Goal: Navigation & Orientation: Find specific page/section

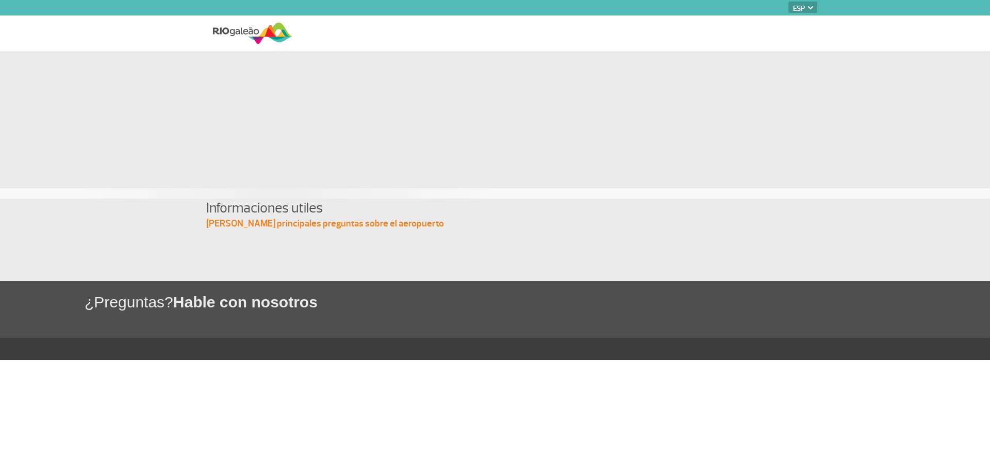
select select "es"
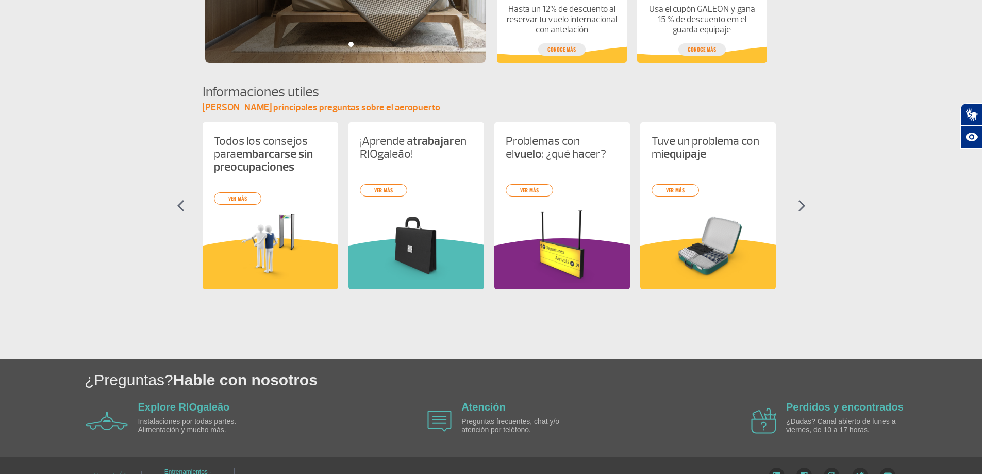
scroll to position [405, 0]
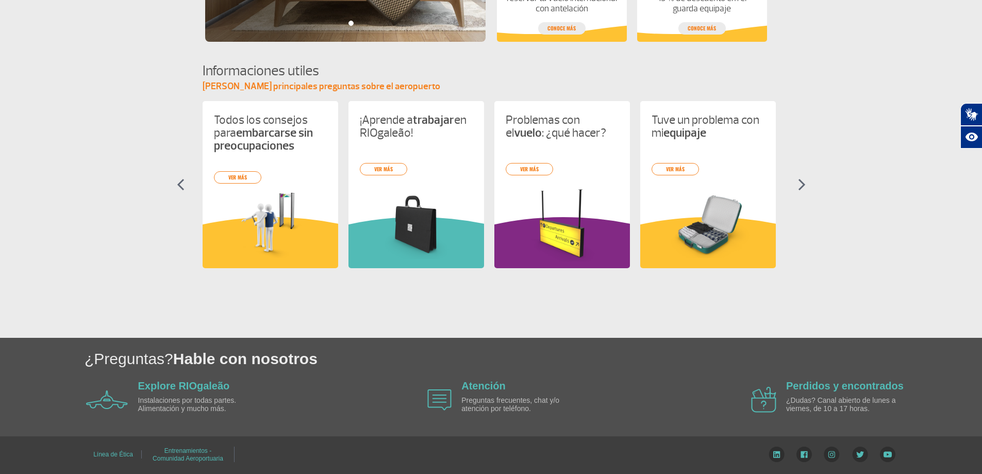
click at [802, 180] on img at bounding box center [802, 184] width 8 height 12
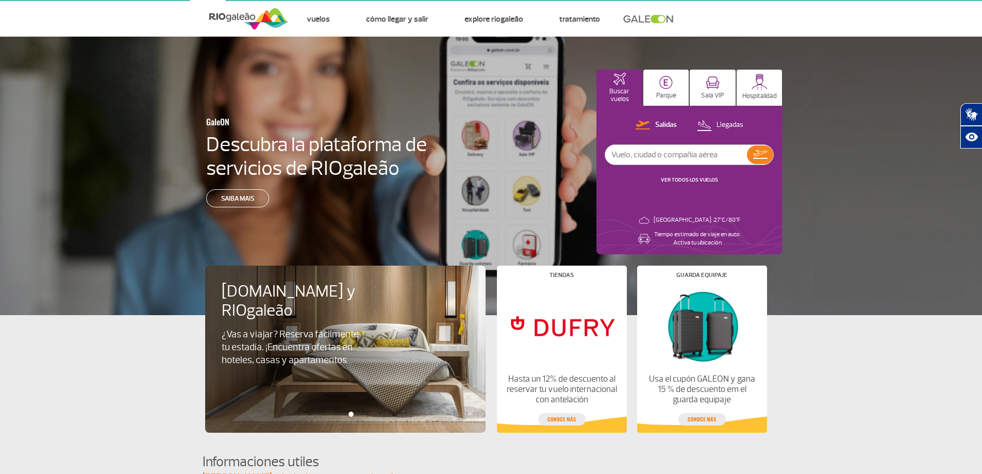
scroll to position [0, 0]
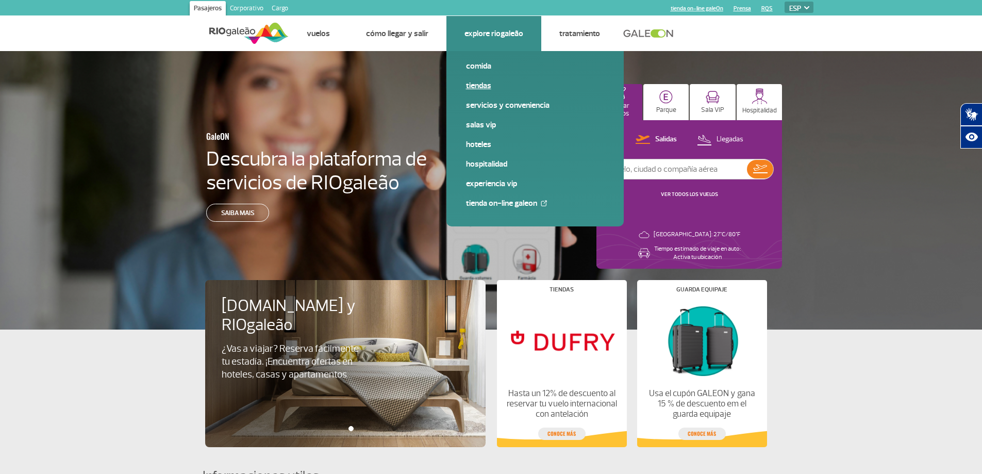
click at [479, 84] on link "Tiendas" at bounding box center [535, 85] width 138 height 11
click at [472, 68] on link "Comida" at bounding box center [535, 65] width 138 height 11
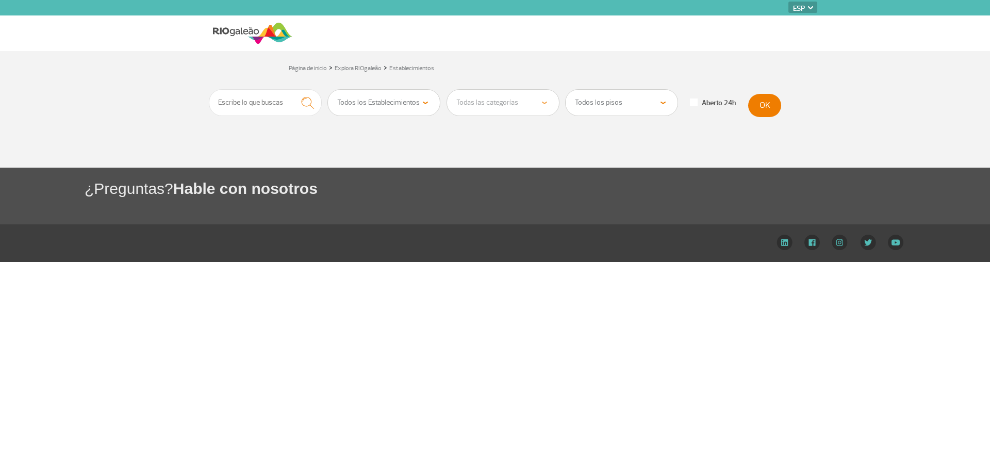
select select "es"
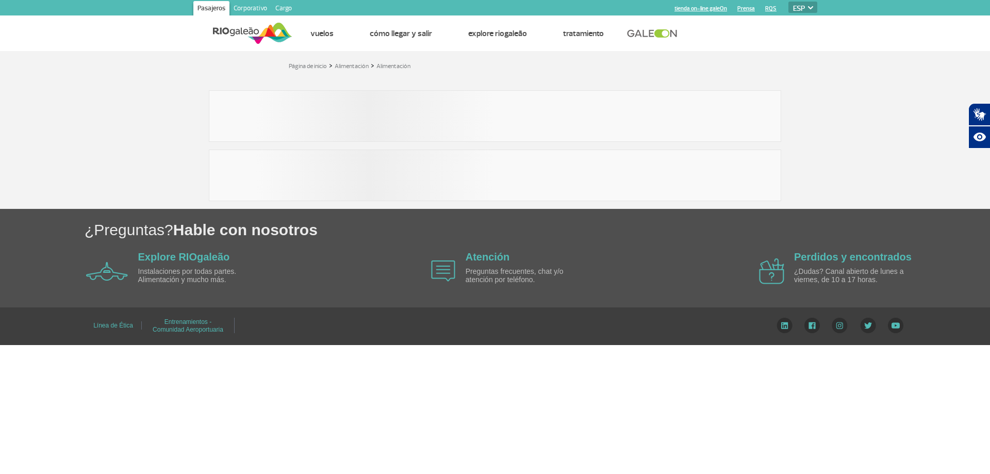
select select "es"
